Goal: Check status: Check status

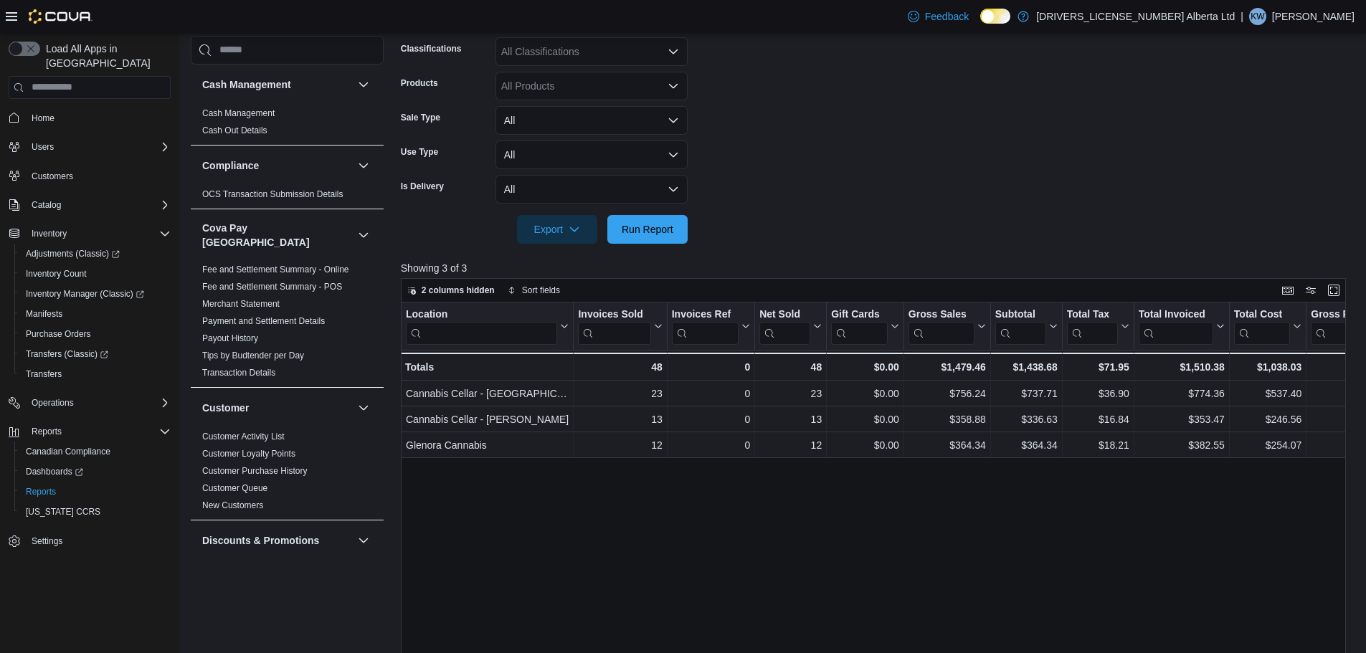
scroll to position [932, 0]
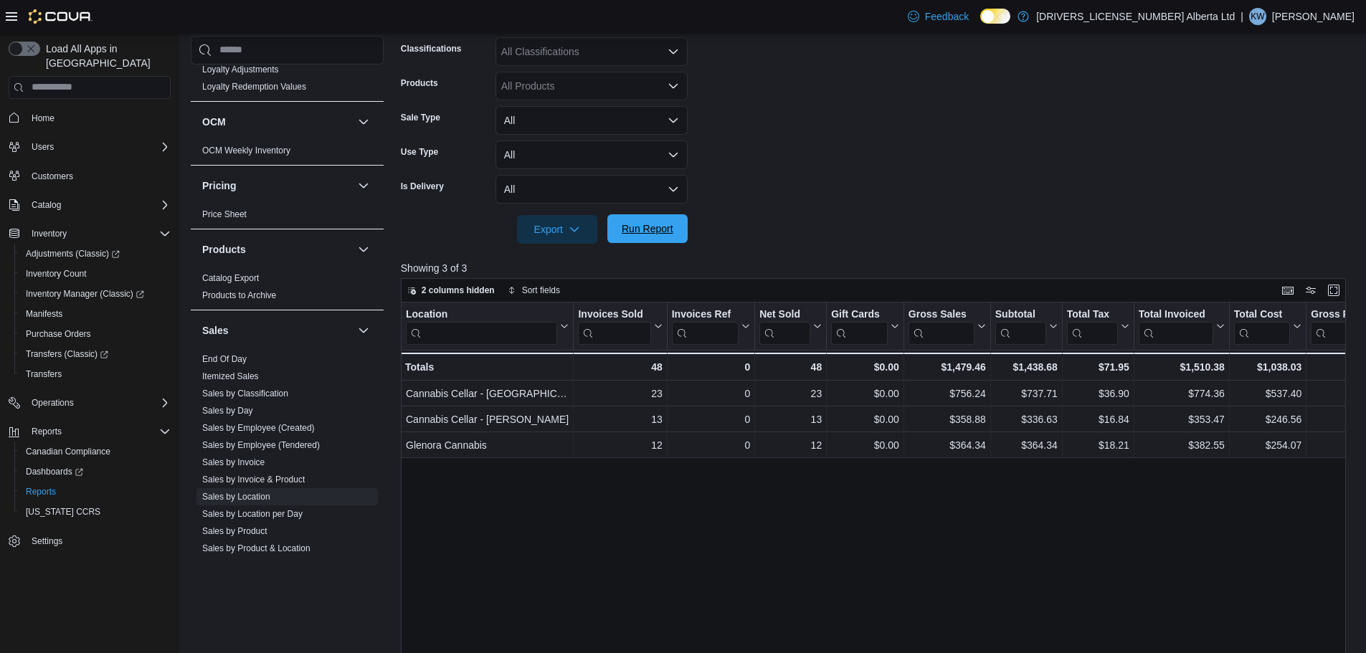
click at [673, 227] on span "Run Report" at bounding box center [648, 229] width 52 height 14
click at [667, 233] on span "Run Report" at bounding box center [648, 229] width 52 height 14
click at [636, 229] on span "Run Report" at bounding box center [648, 229] width 52 height 14
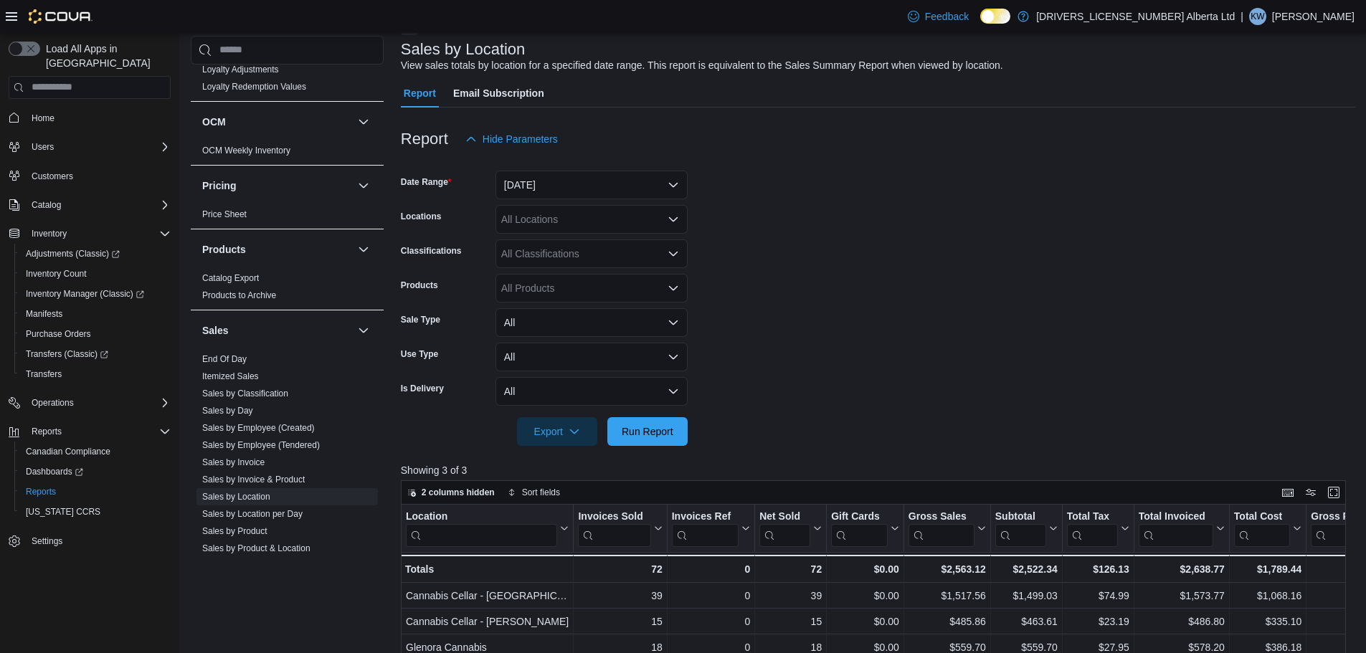
scroll to position [72, 0]
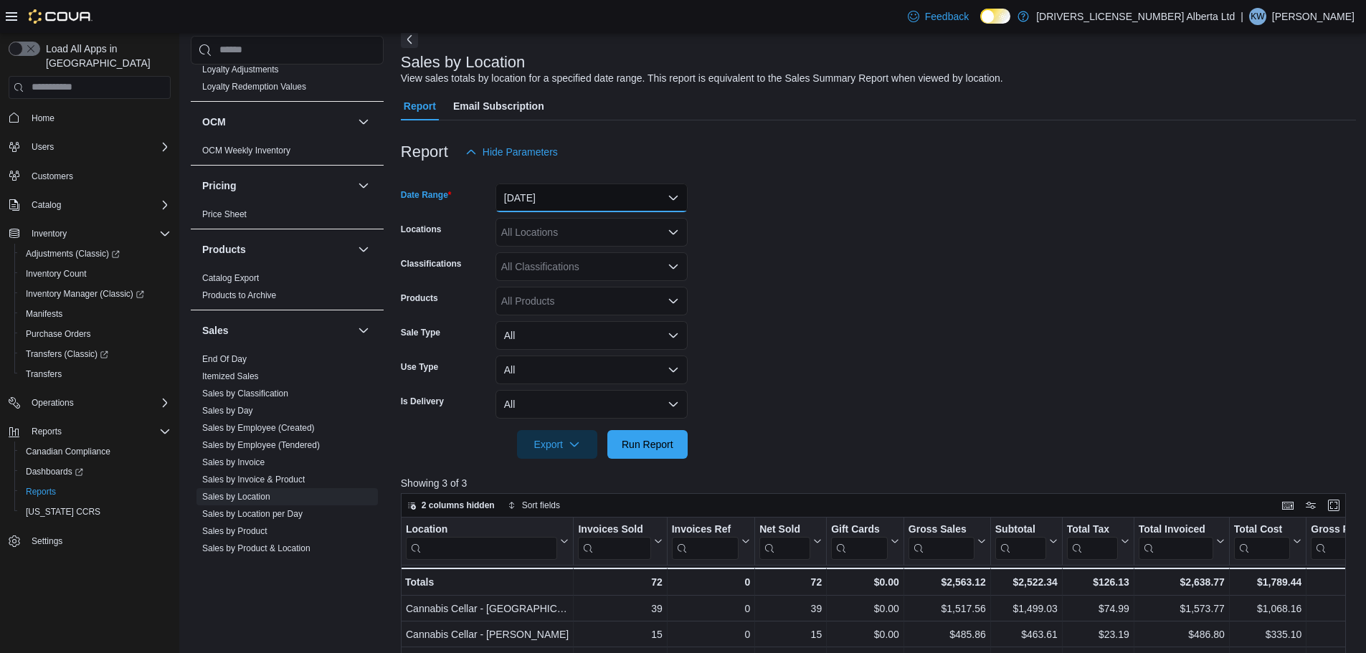
click at [600, 198] on button "[DATE]" at bounding box center [591, 198] width 192 height 29
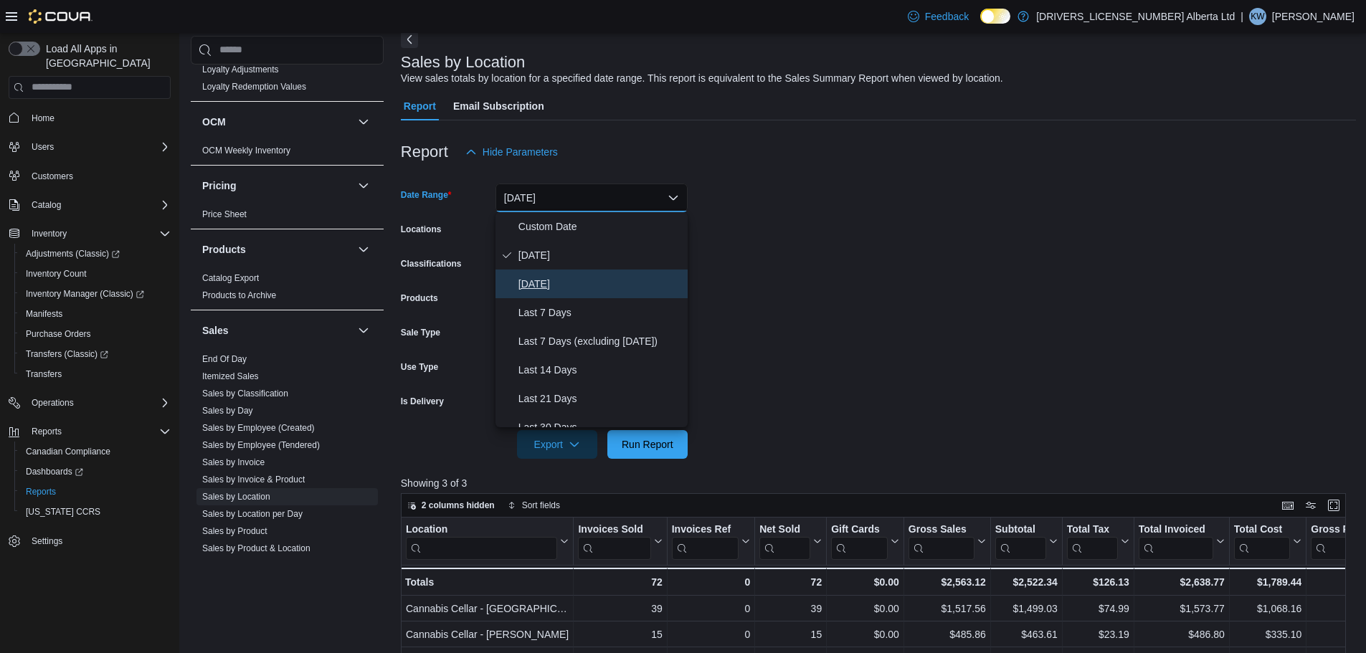
click at [589, 288] on span "[DATE]" at bounding box center [599, 283] width 163 height 17
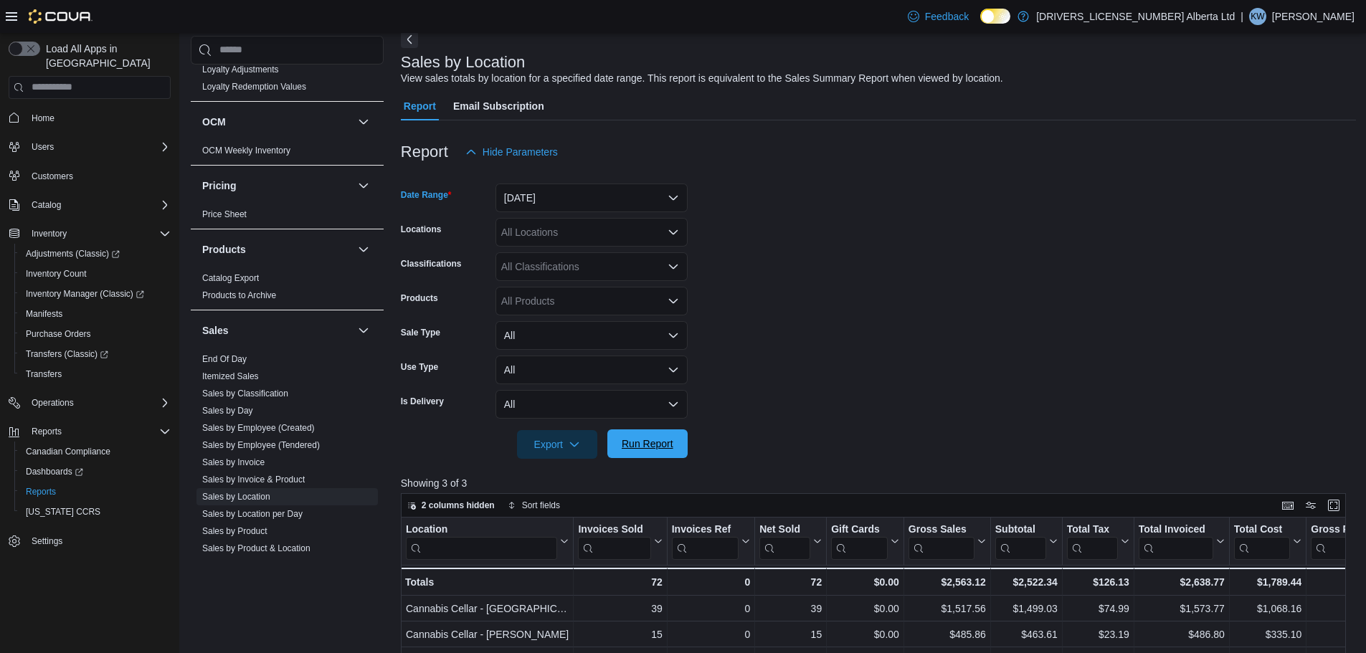
click at [641, 449] on span "Run Report" at bounding box center [648, 444] width 52 height 14
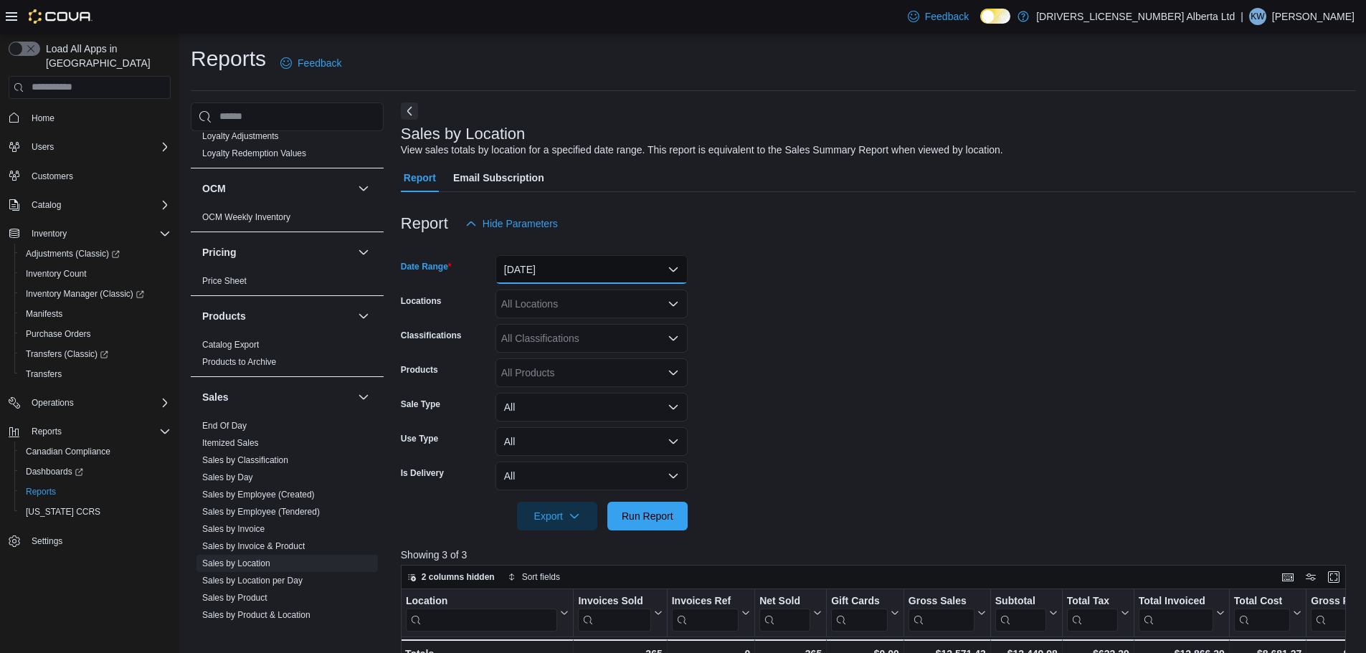
click at [593, 267] on button "[DATE]" at bounding box center [591, 269] width 192 height 29
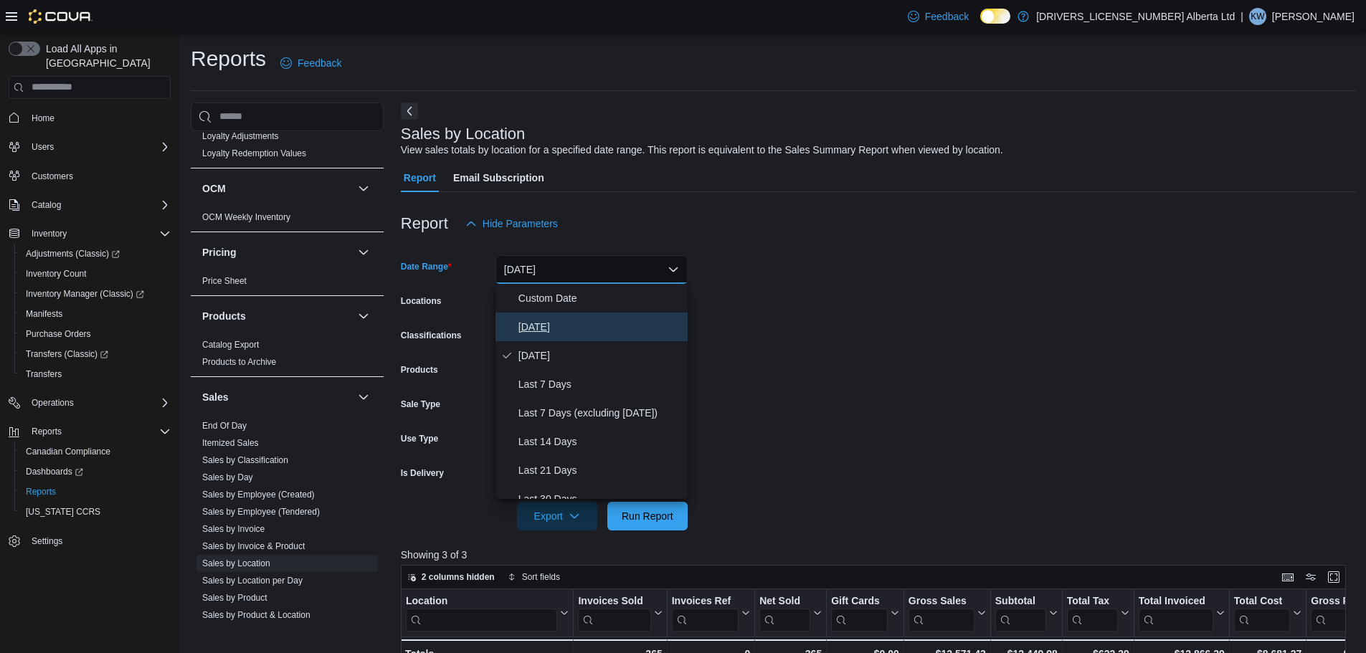
click at [592, 331] on span "[DATE]" at bounding box center [599, 326] width 163 height 17
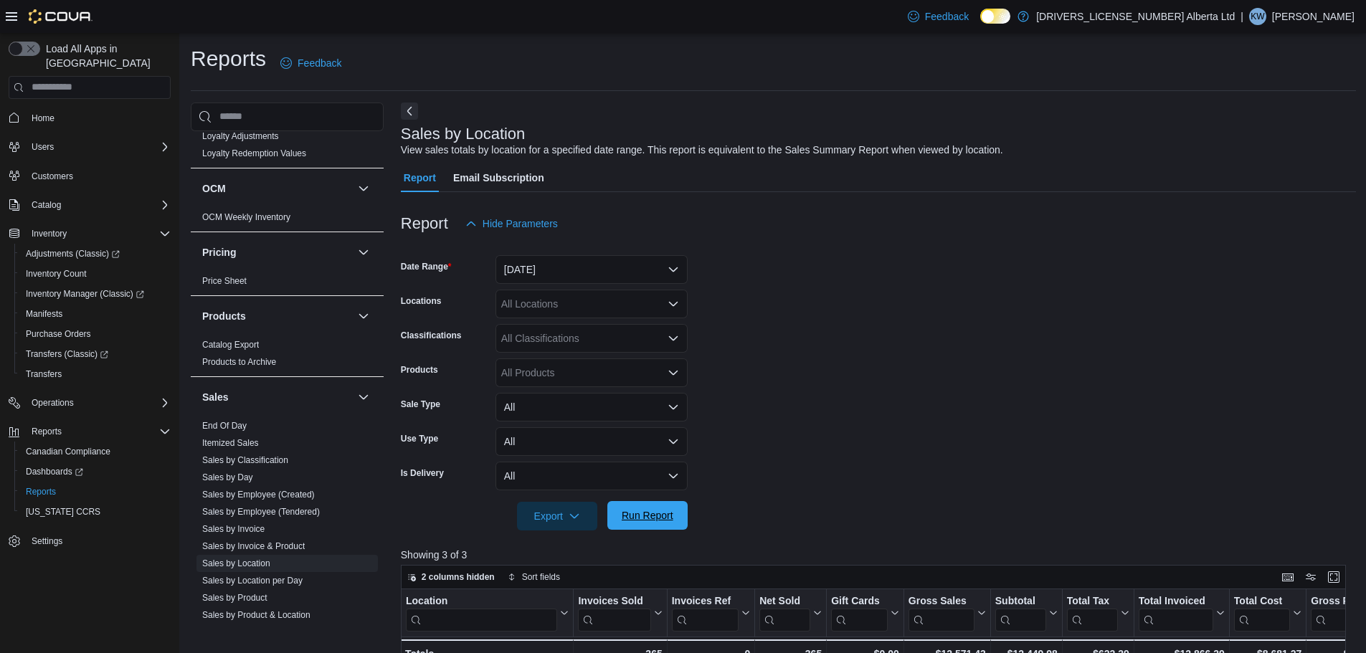
click at [658, 515] on span "Run Report" at bounding box center [648, 515] width 52 height 14
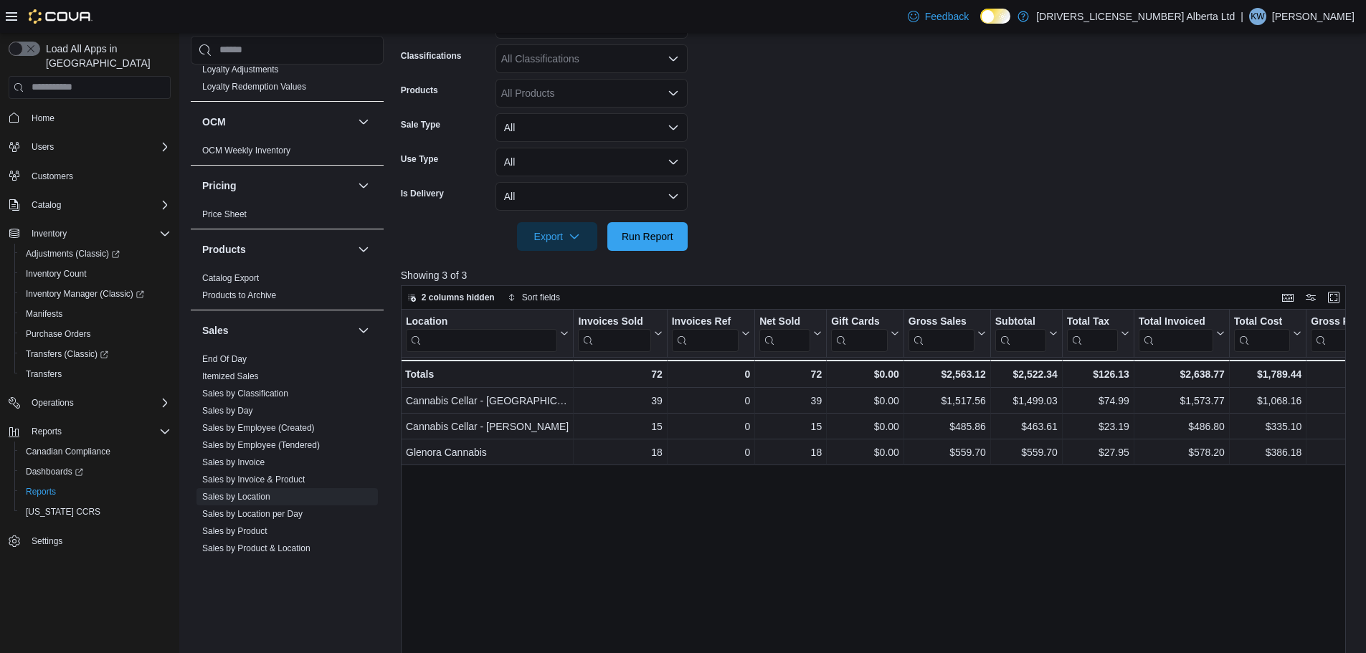
scroll to position [287, 0]
